Goal: Find specific page/section: Find specific page/section

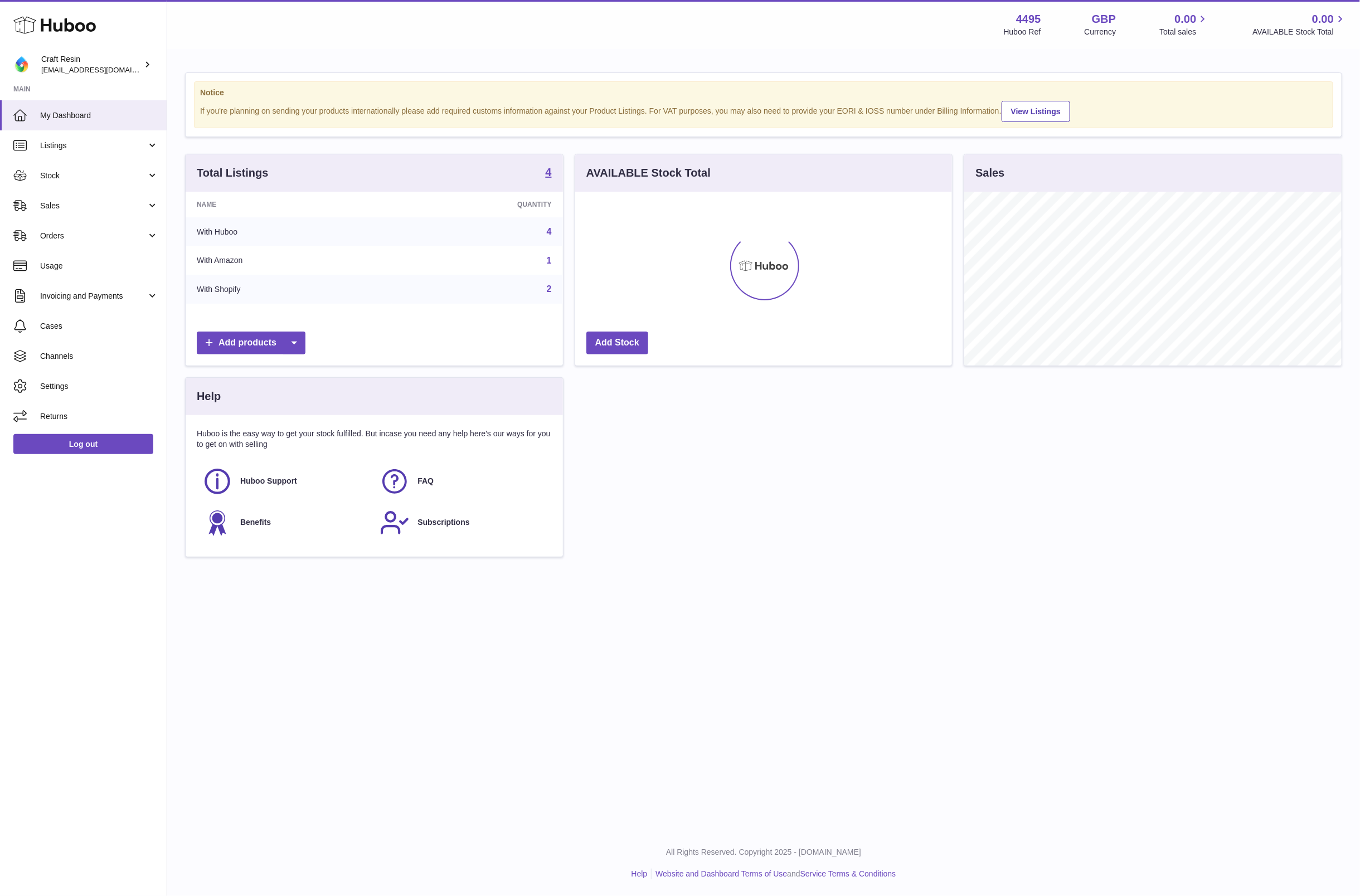
scroll to position [174, 377]
click at [74, 184] on link "Stock" at bounding box center [83, 175] width 167 height 30
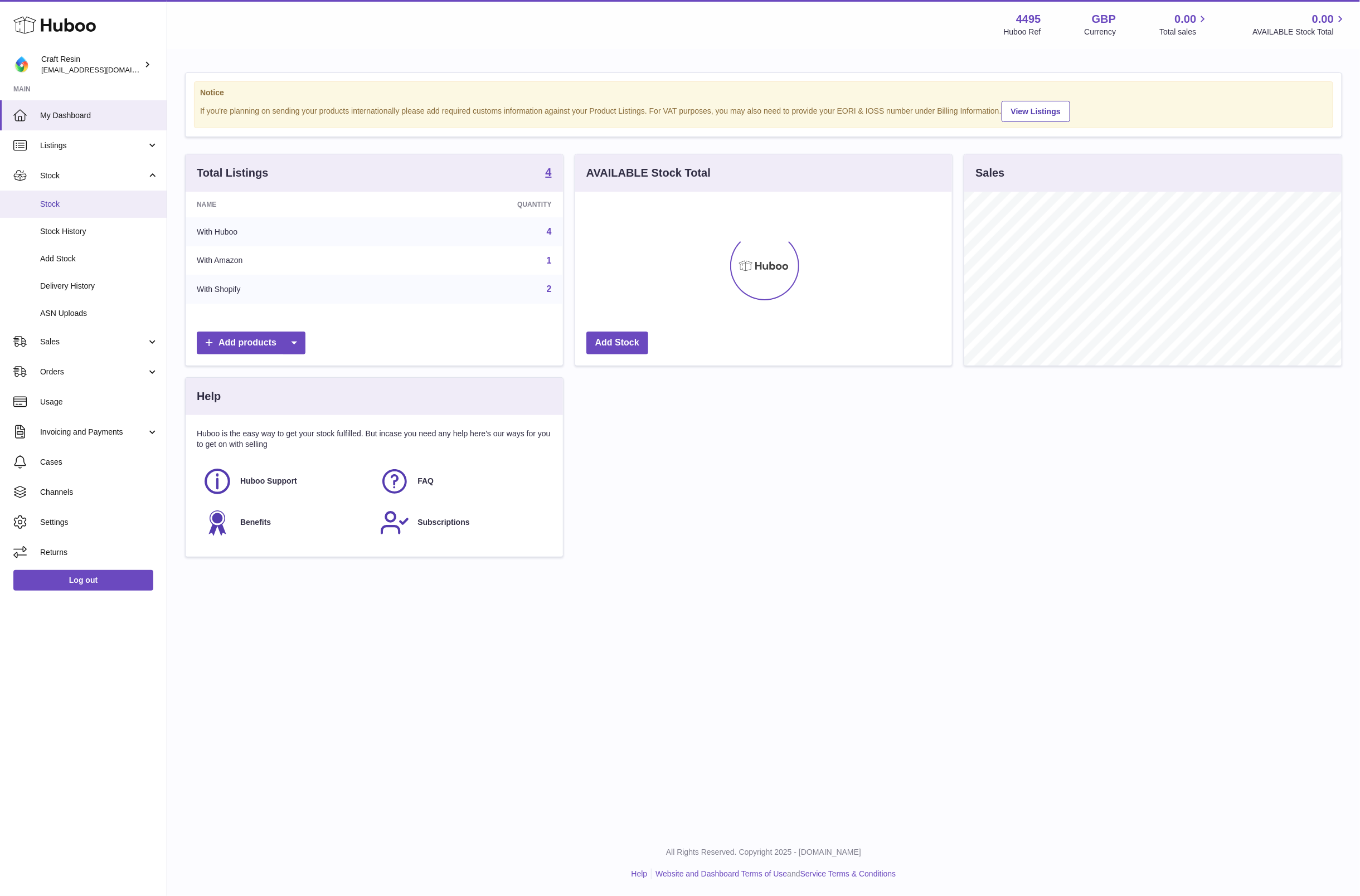
click at [74, 207] on span "Stock" at bounding box center [99, 204] width 118 height 11
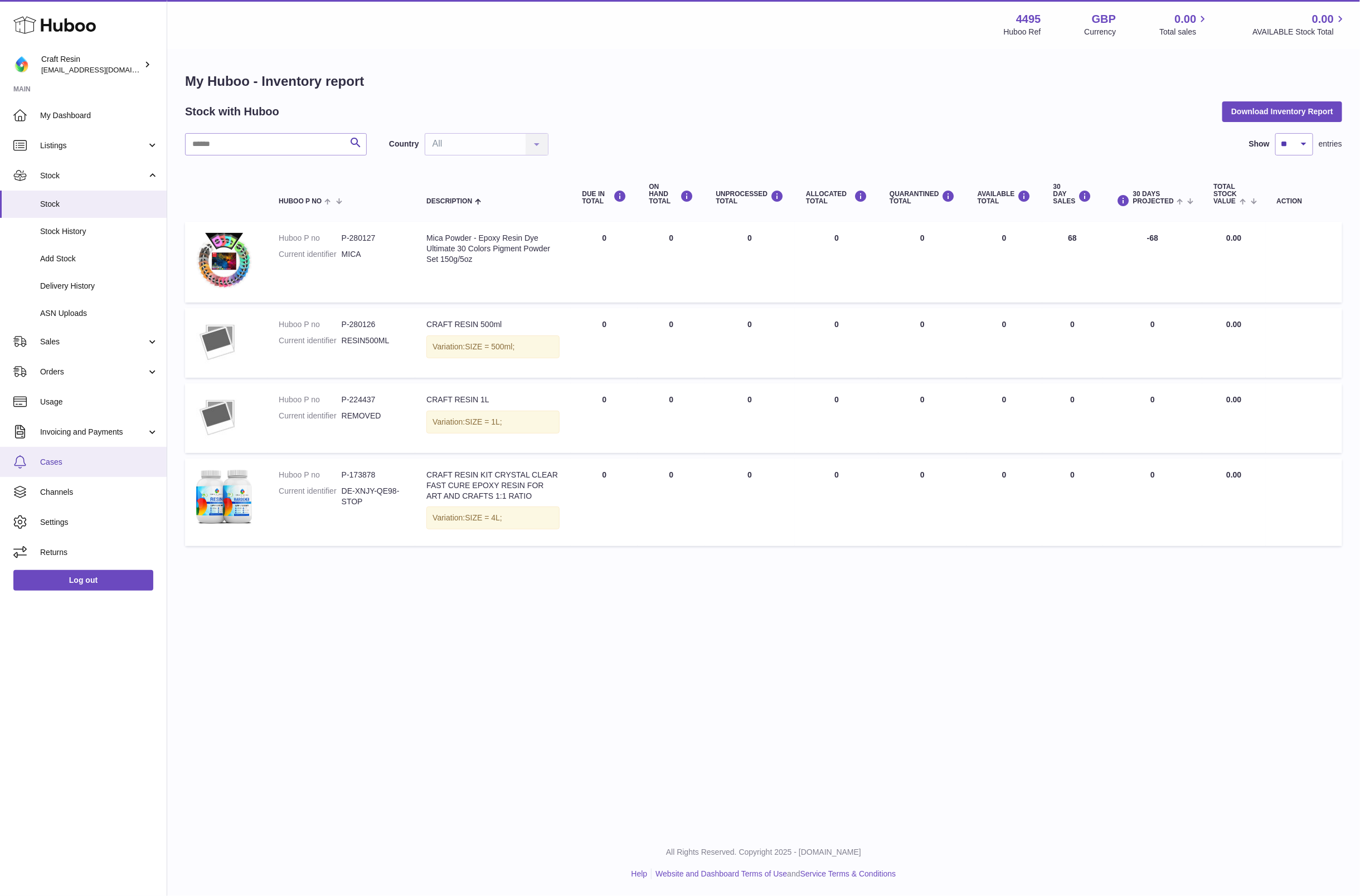
click at [61, 465] on span "Cases" at bounding box center [99, 462] width 118 height 11
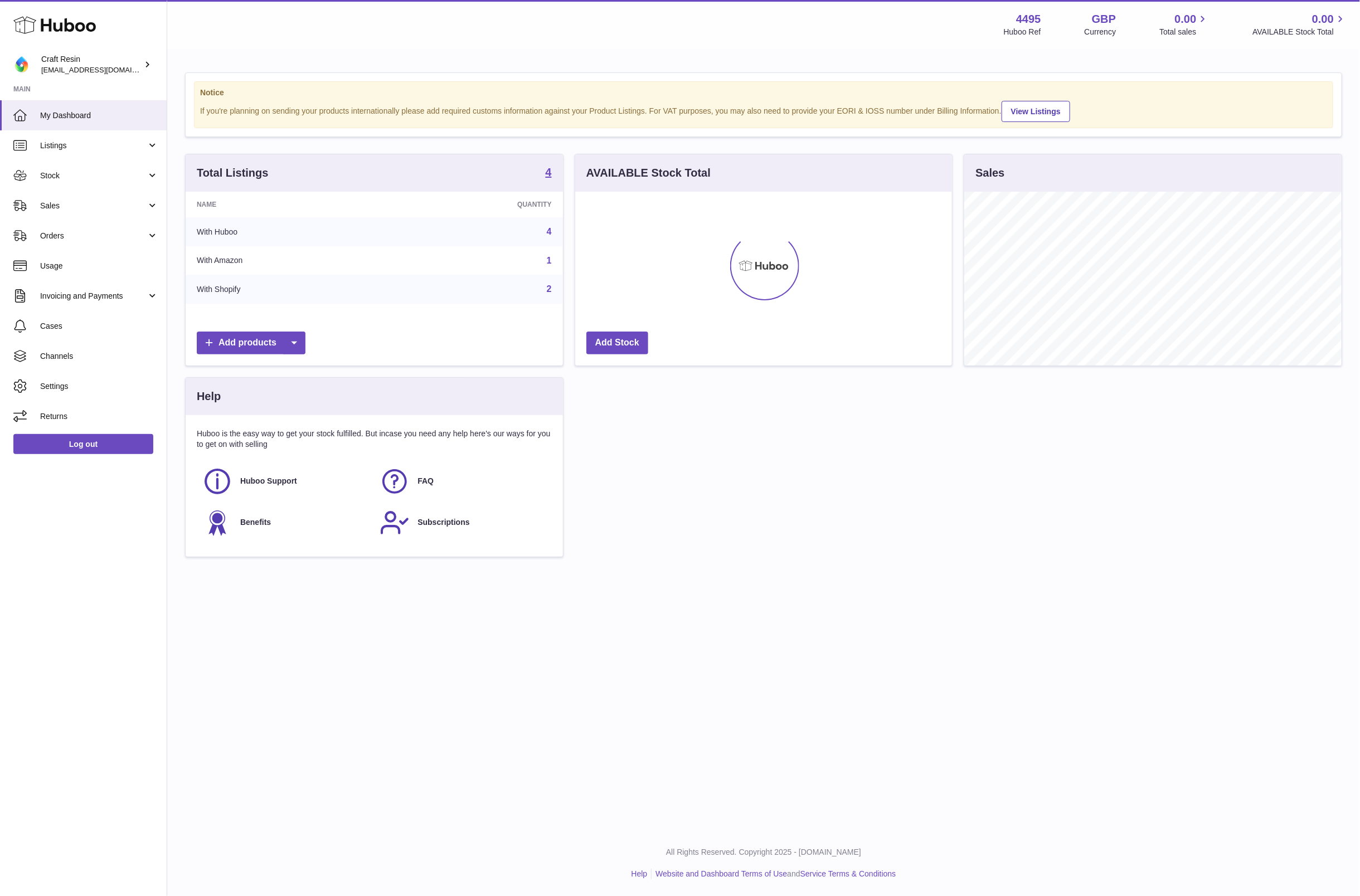
scroll to position [174, 377]
